Goal: Register for event/course

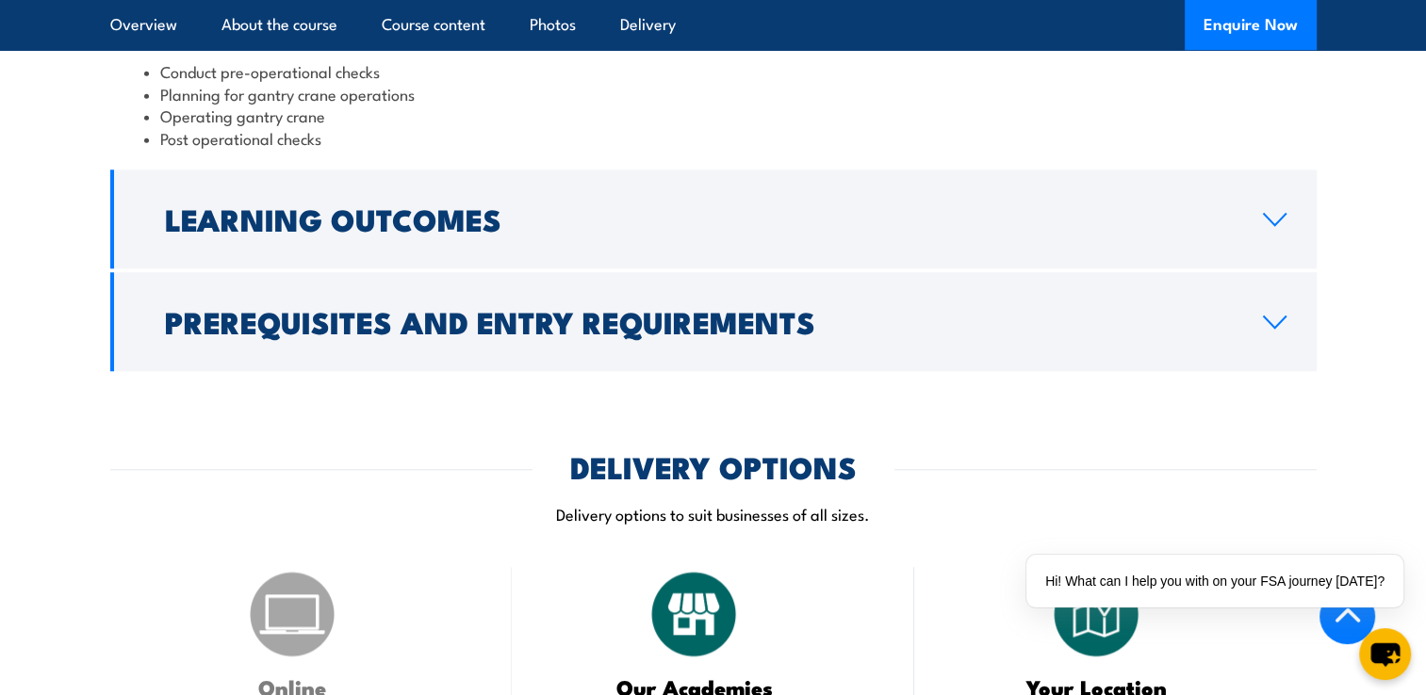
scroll to position [2262, 0]
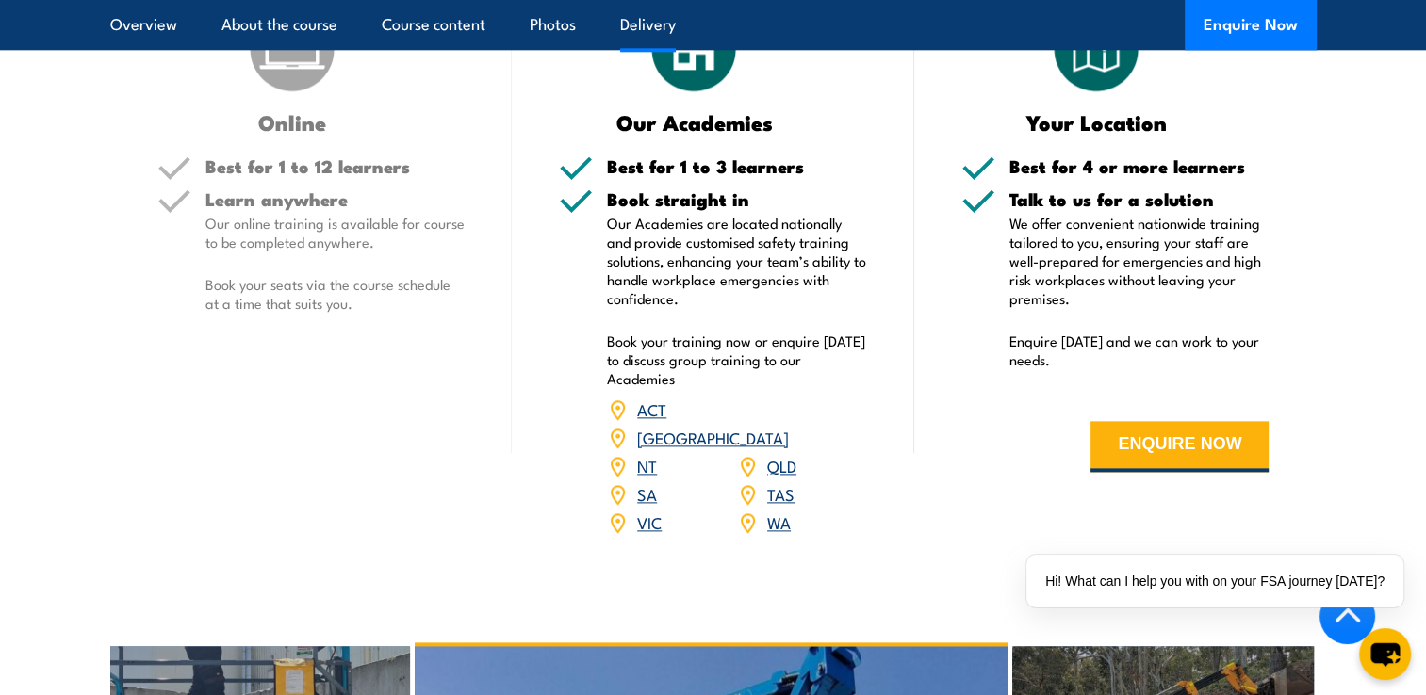
click at [793, 454] on link "QLD" at bounding box center [781, 465] width 29 height 23
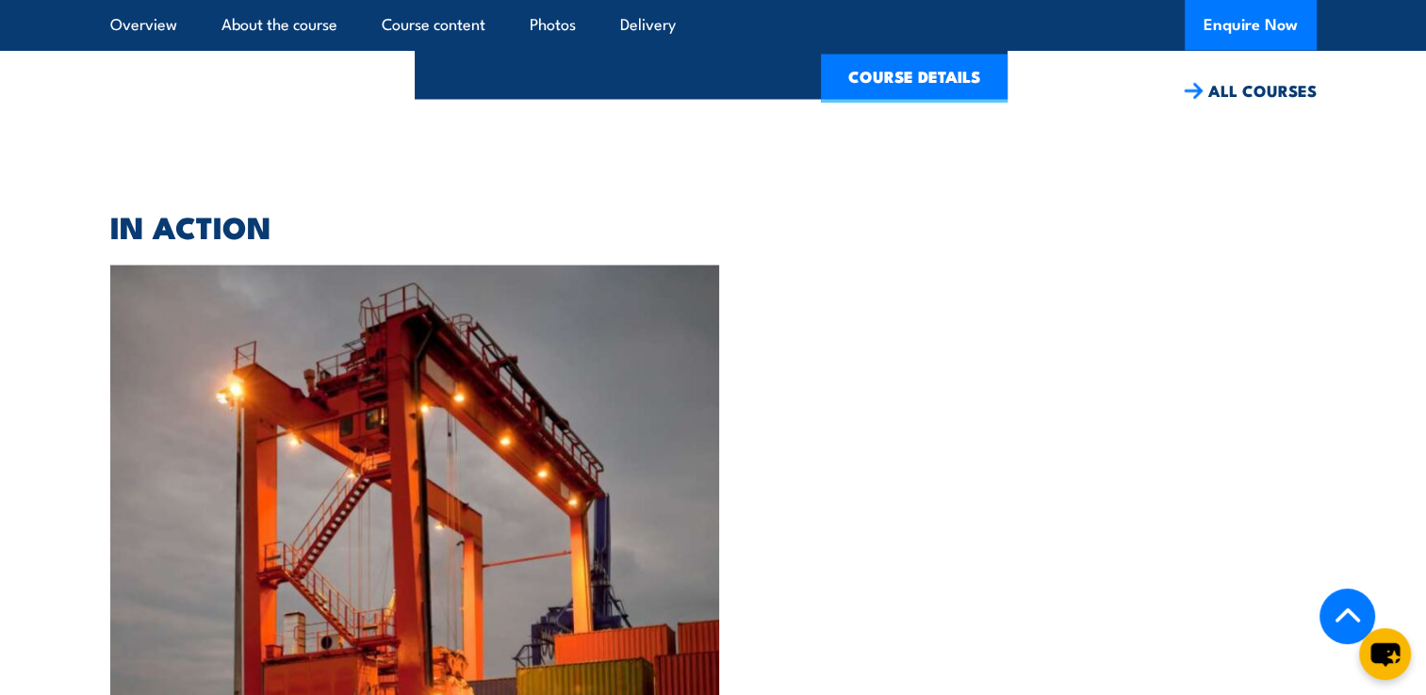
scroll to position [3958, 0]
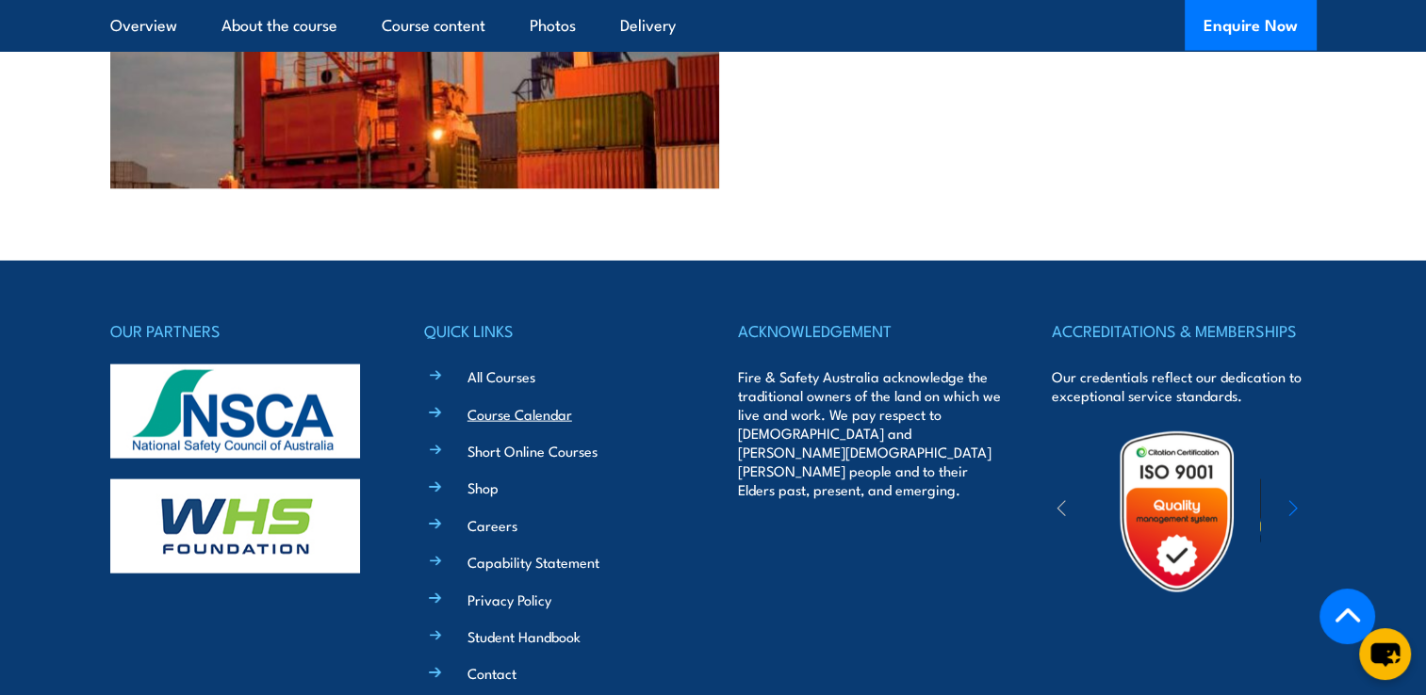
click at [524, 404] on link "Course Calendar" at bounding box center [519, 414] width 105 height 20
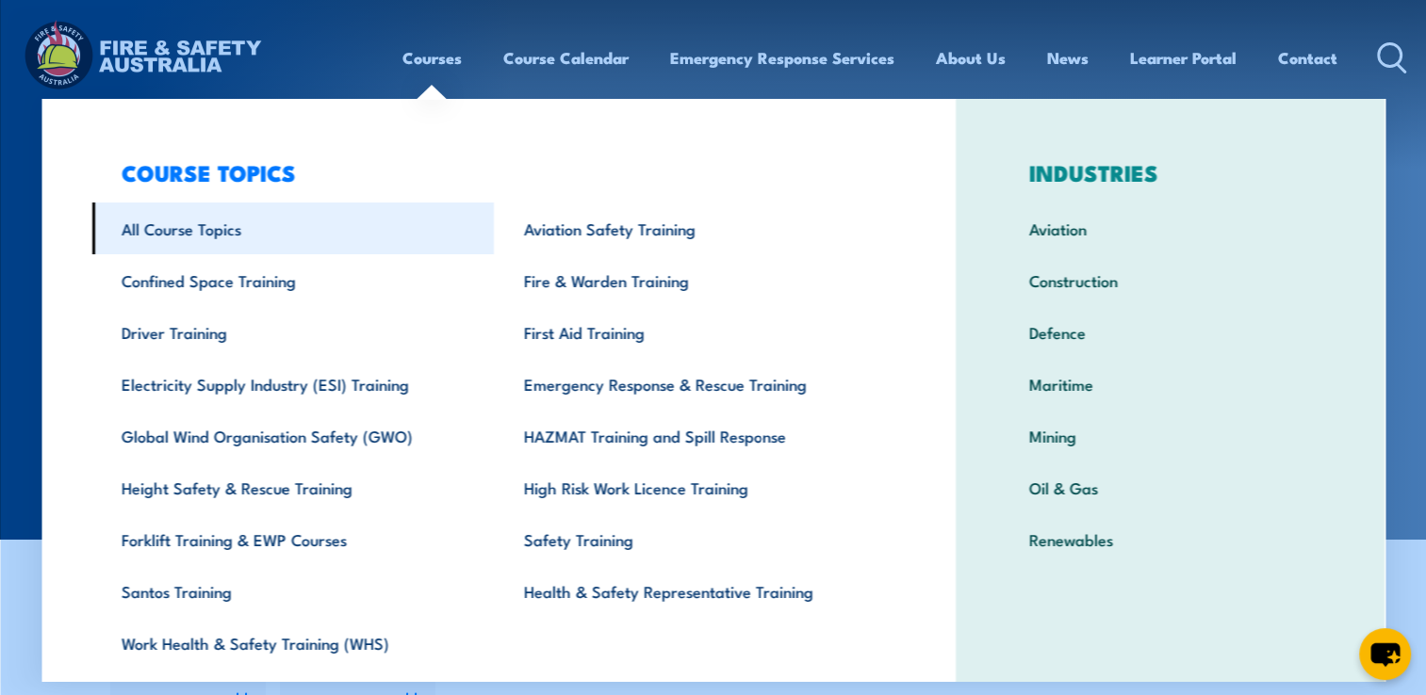
scroll to position [57, 0]
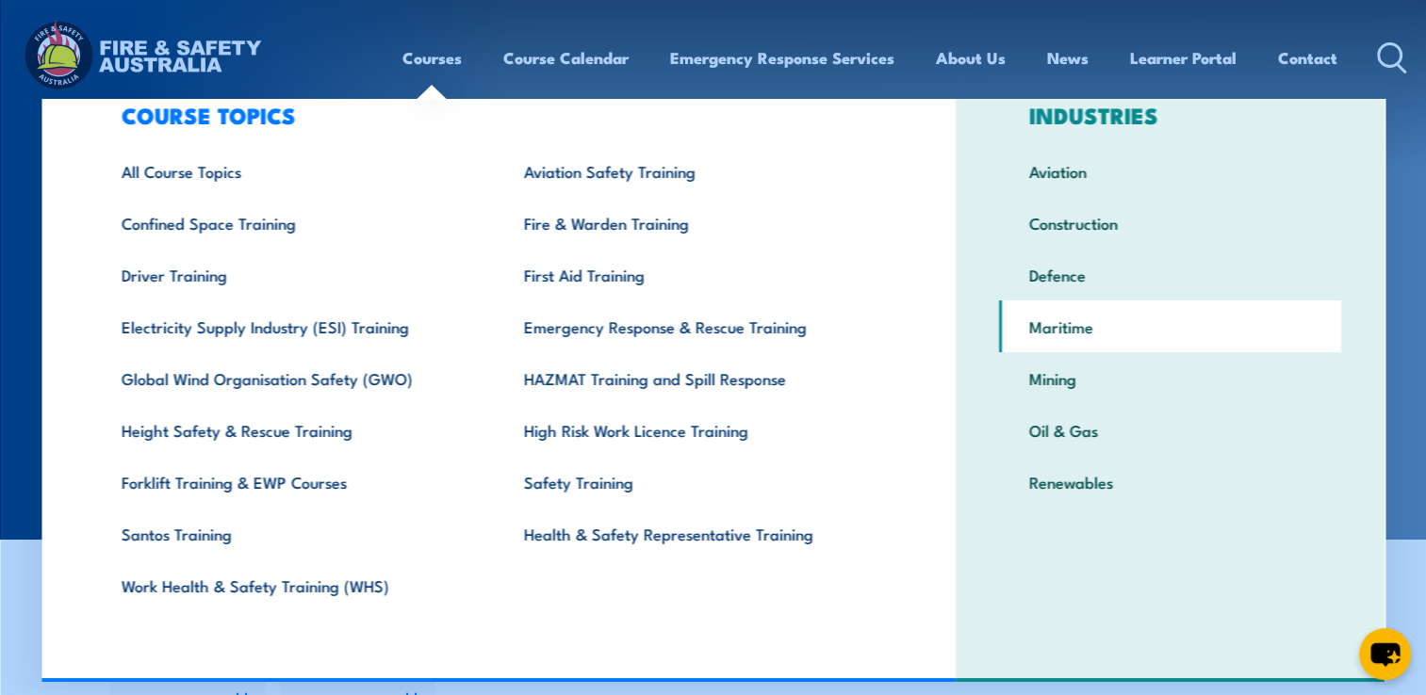
click at [1078, 314] on link "Maritime" at bounding box center [1170, 327] width 342 height 52
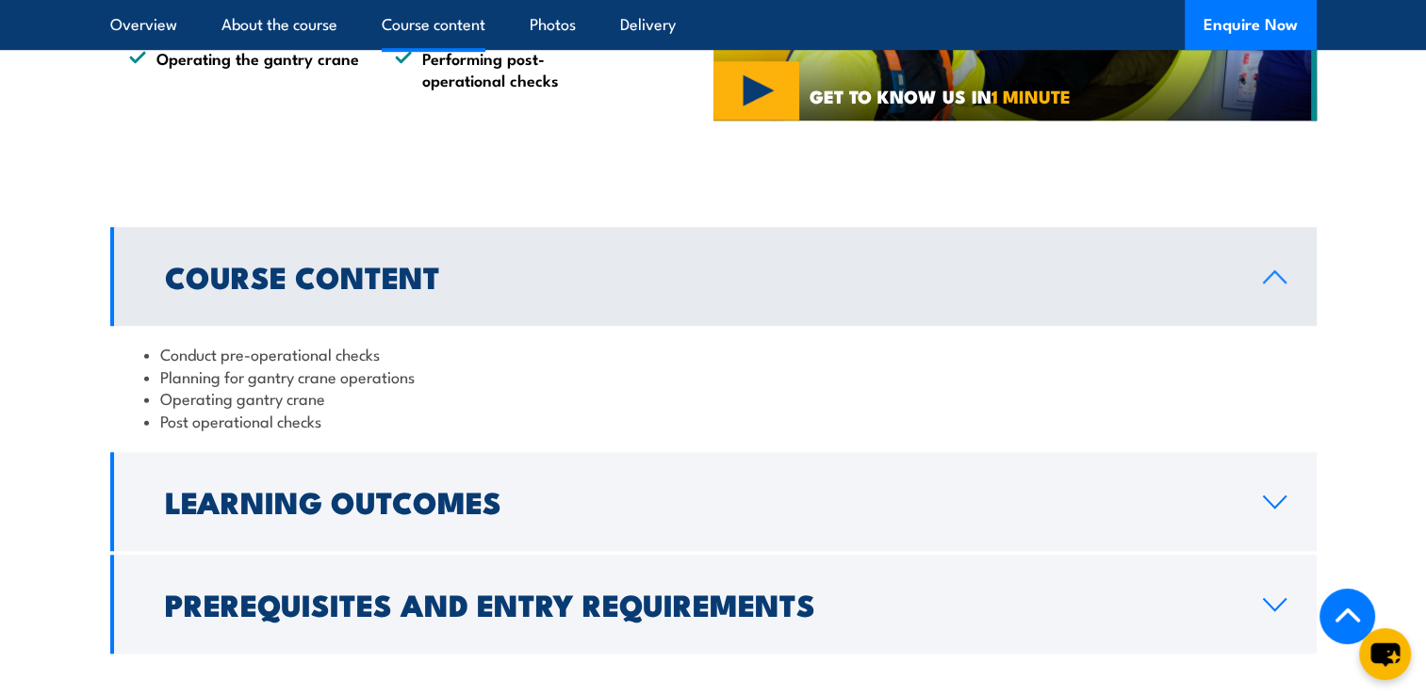
scroll to position [1131, 0]
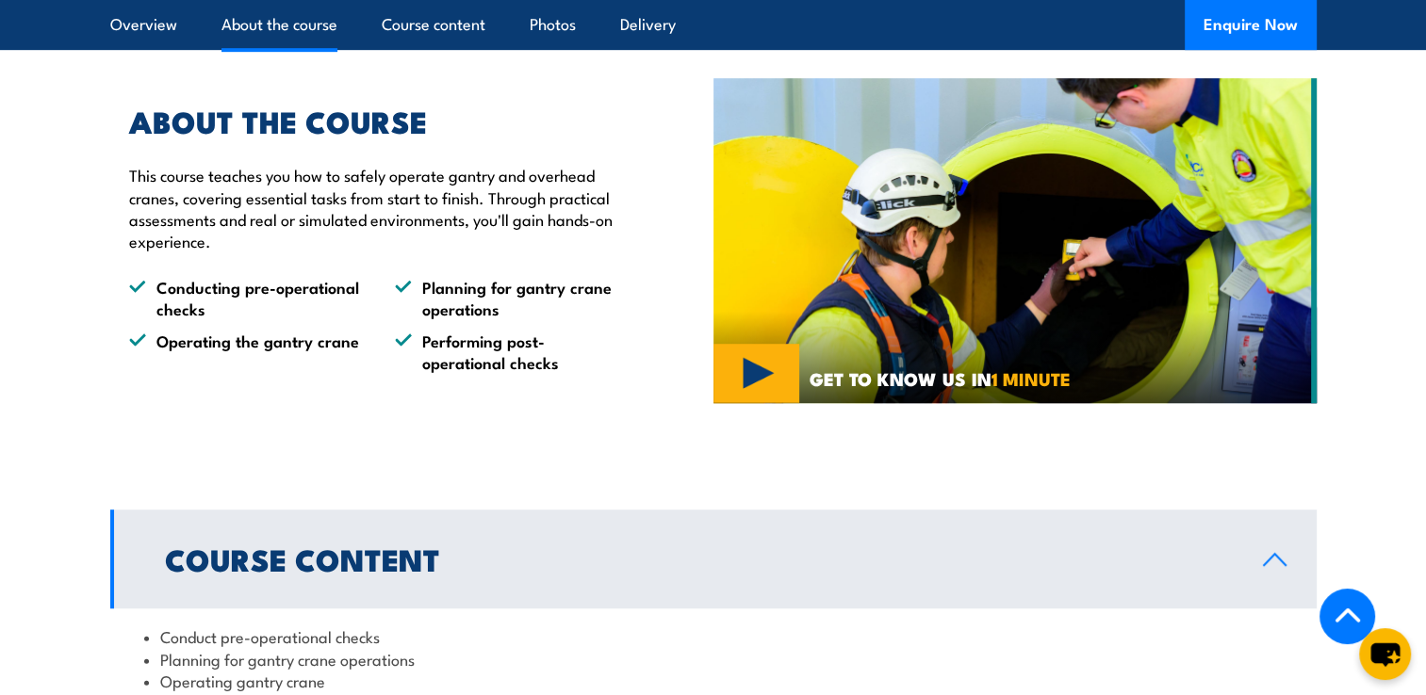
click at [357, 558] on h2 "Course Content" at bounding box center [699, 559] width 1068 height 26
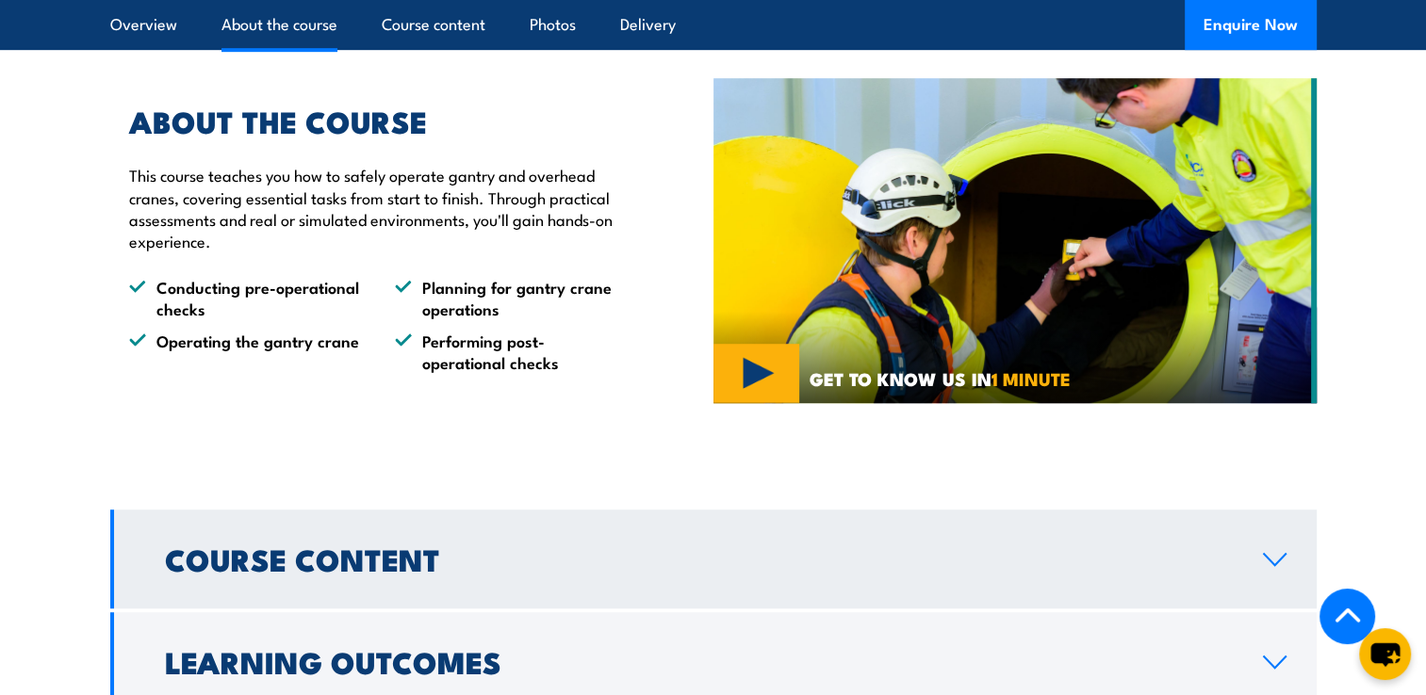
click at [357, 557] on h2 "Course Content" at bounding box center [699, 559] width 1068 height 26
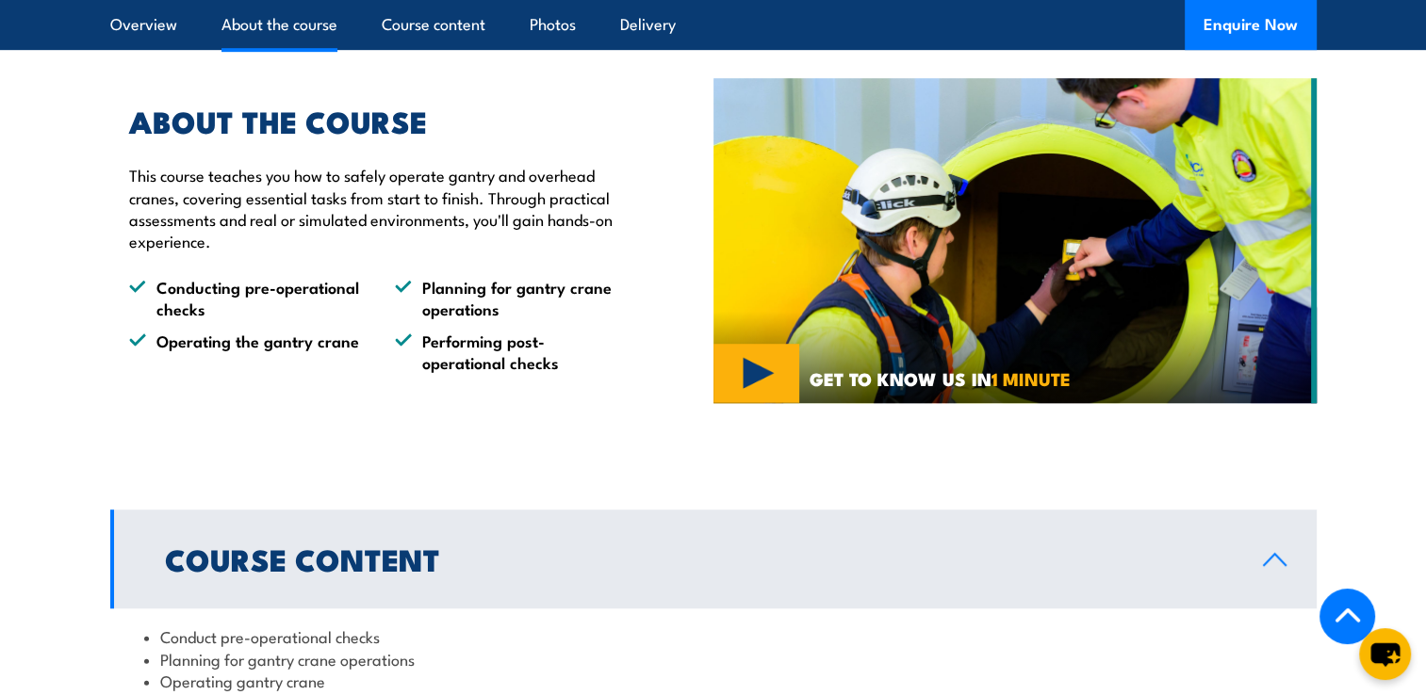
scroll to position [1414, 0]
